Goal: Task Accomplishment & Management: Manage account settings

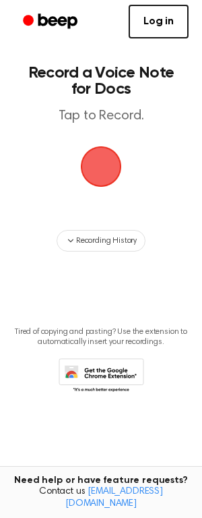
click at [106, 171] on span "button" at bounding box center [101, 167] width 54 height 54
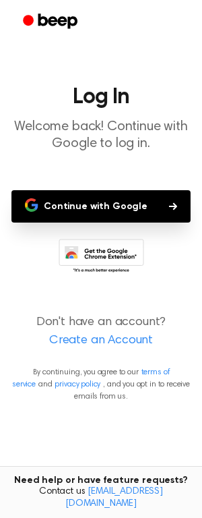
click at [171, 204] on icon "button" at bounding box center [173, 206] width 8 height 8
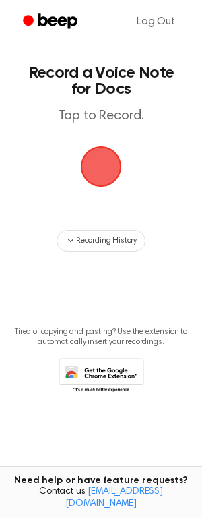
click at [109, 173] on span "button" at bounding box center [102, 167] width 44 height 44
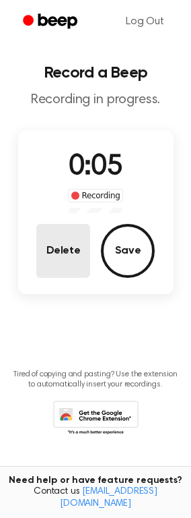
click at [67, 253] on button "Delete" at bounding box center [63, 251] width 54 height 54
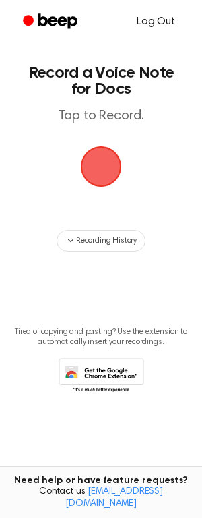
click at [150, 26] on link "Log Out" at bounding box center [155, 21] width 65 height 32
